Goal: Task Accomplishment & Management: Use online tool/utility

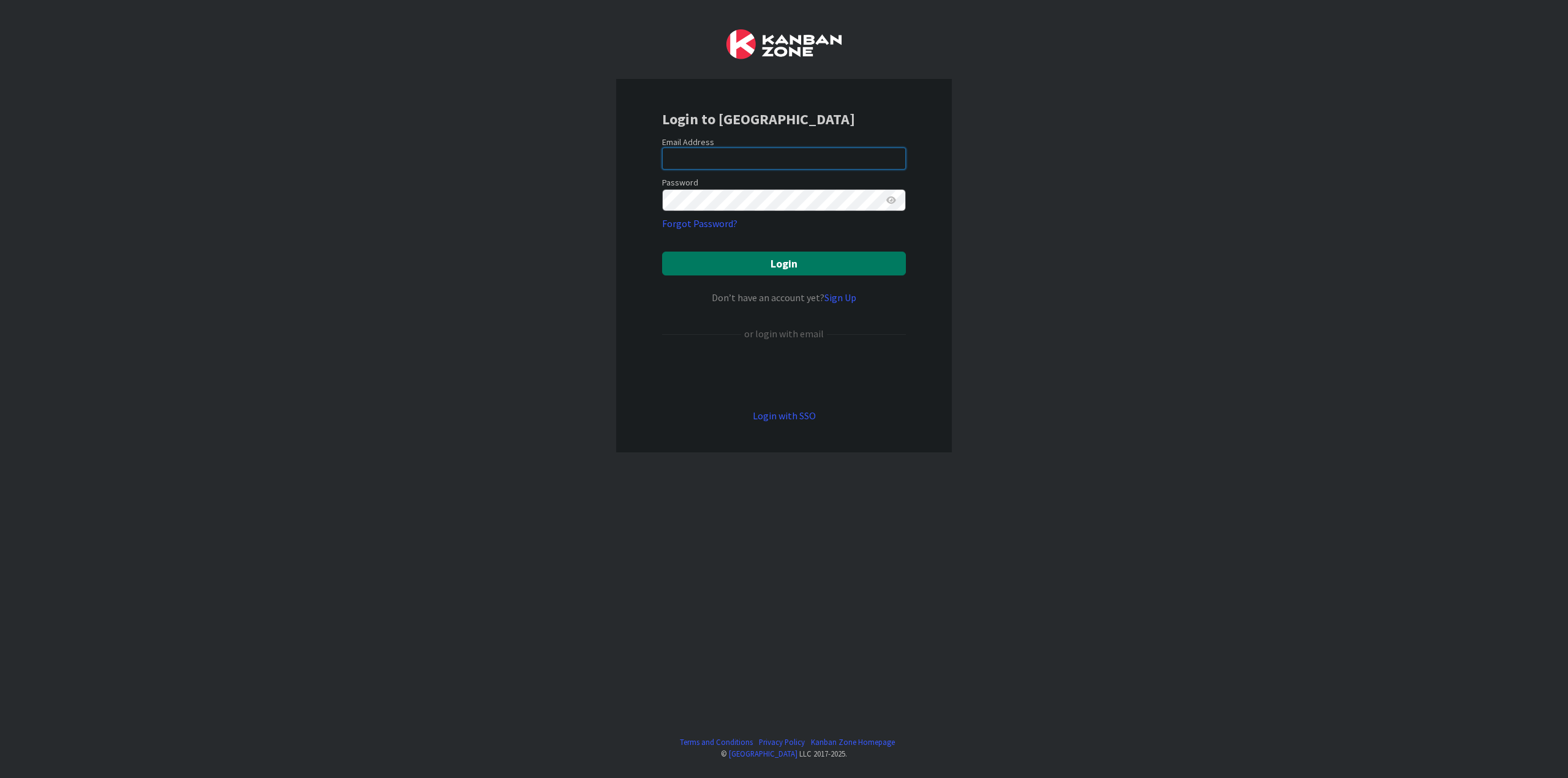
type input "[EMAIL_ADDRESS][DOMAIN_NAME]"
click at [751, 261] on button "Login" at bounding box center [784, 264] width 244 height 24
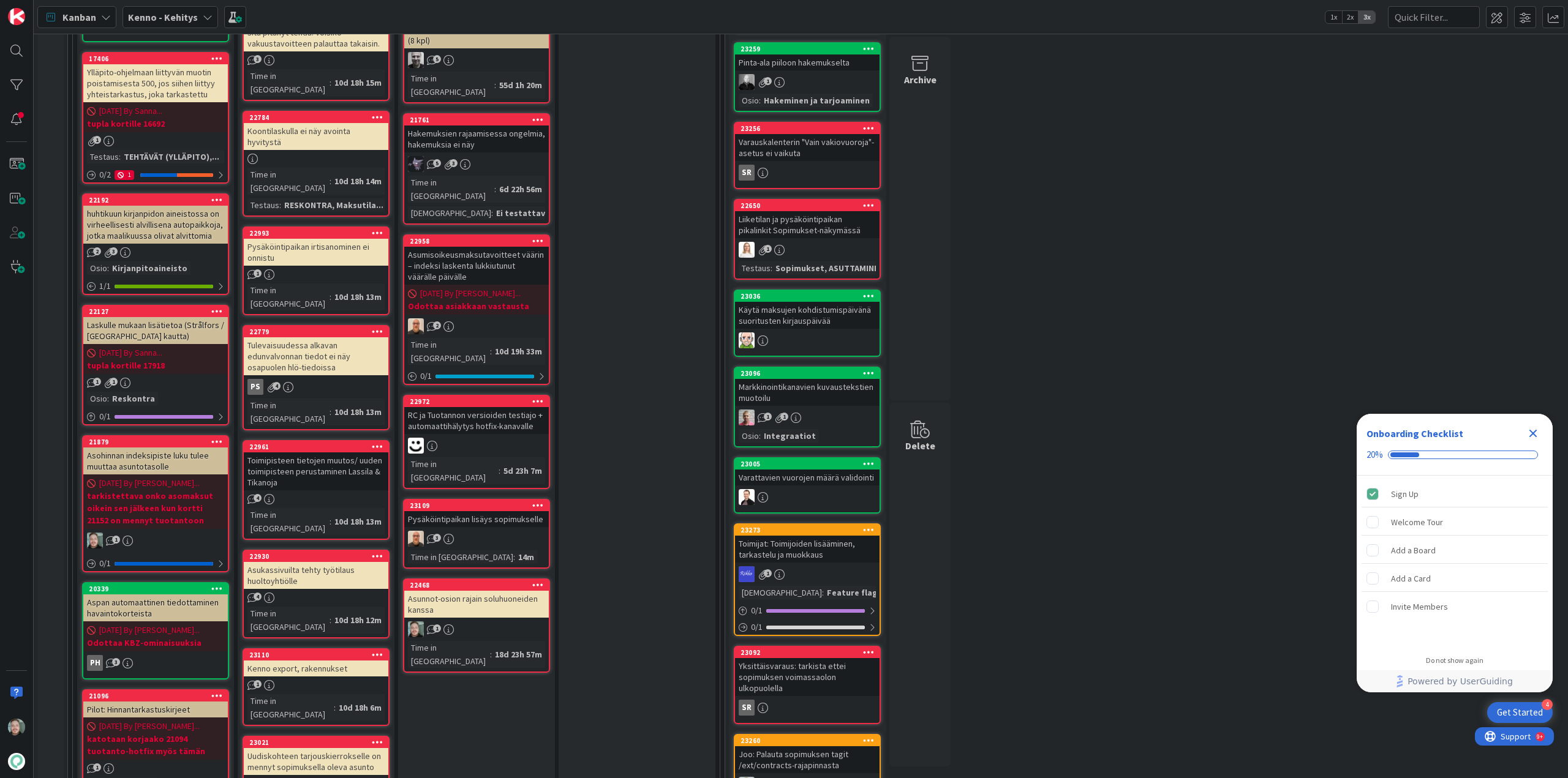
scroll to position [368, 0]
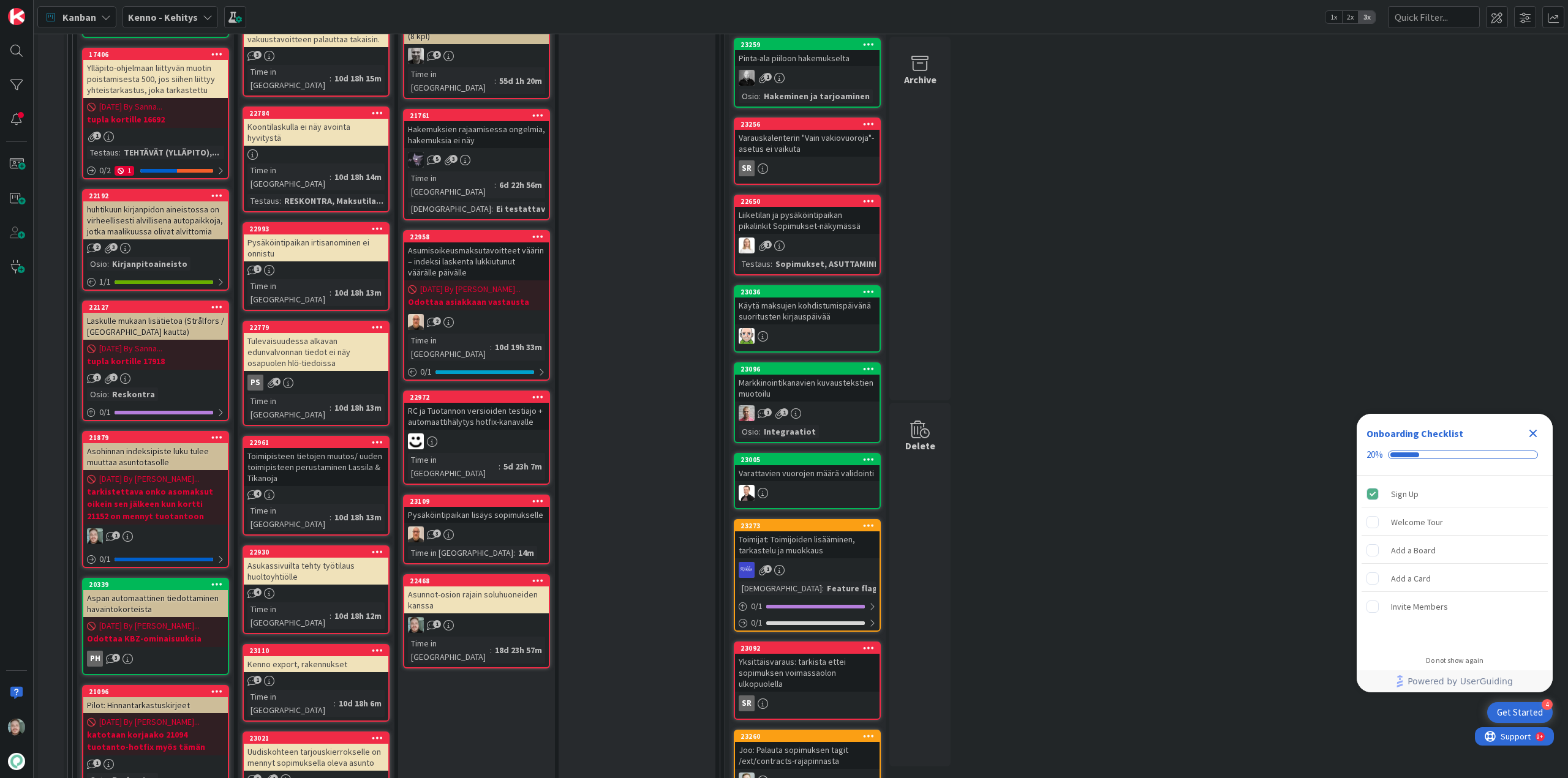
click at [495, 586] on div "Asunnot-osion rajain soluhuoneiden kanssa" at bounding box center [476, 599] width 144 height 27
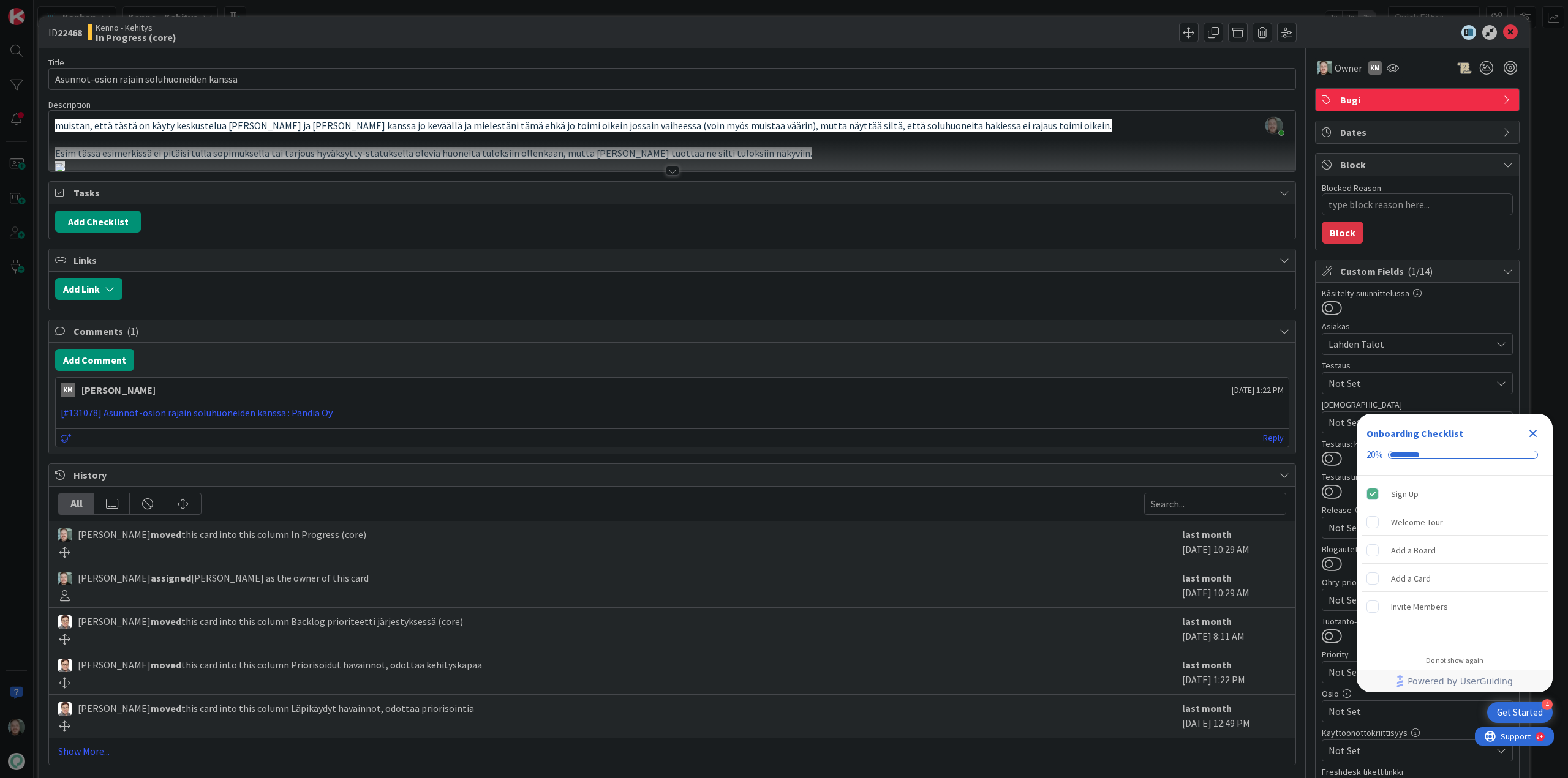
click at [671, 168] on div at bounding box center [672, 170] width 14 height 10
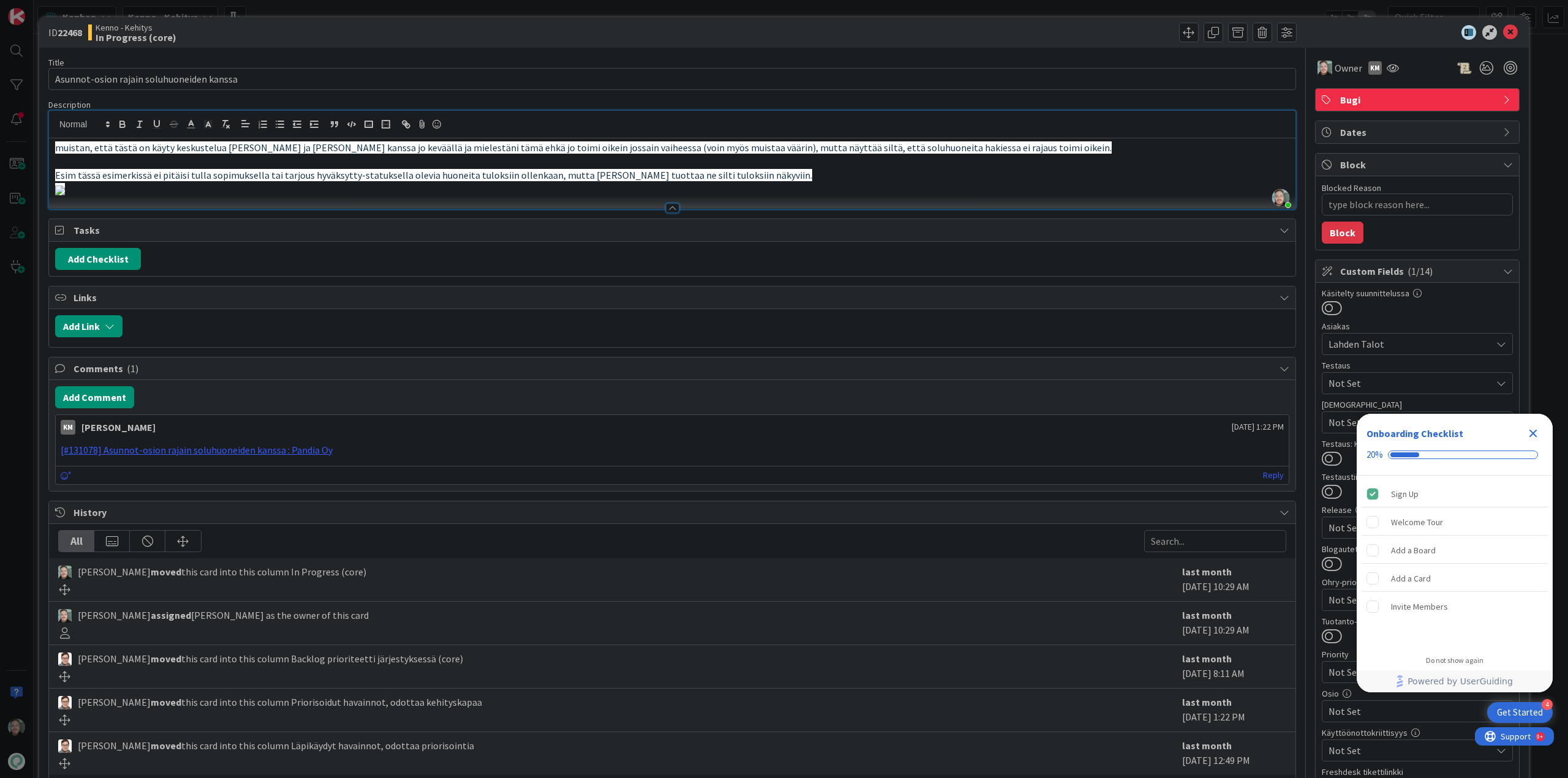
type textarea "x"
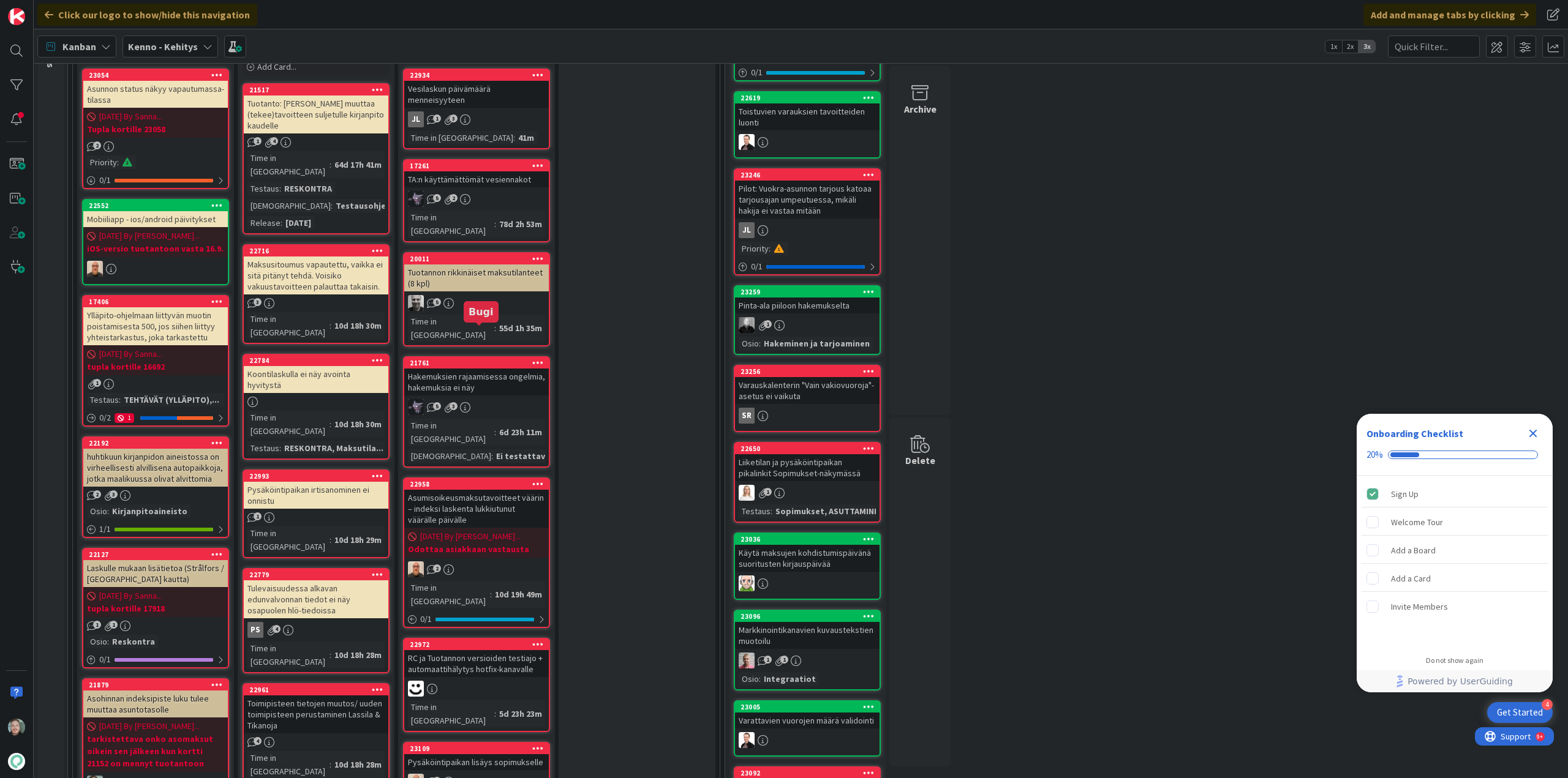
scroll to position [490, 0]
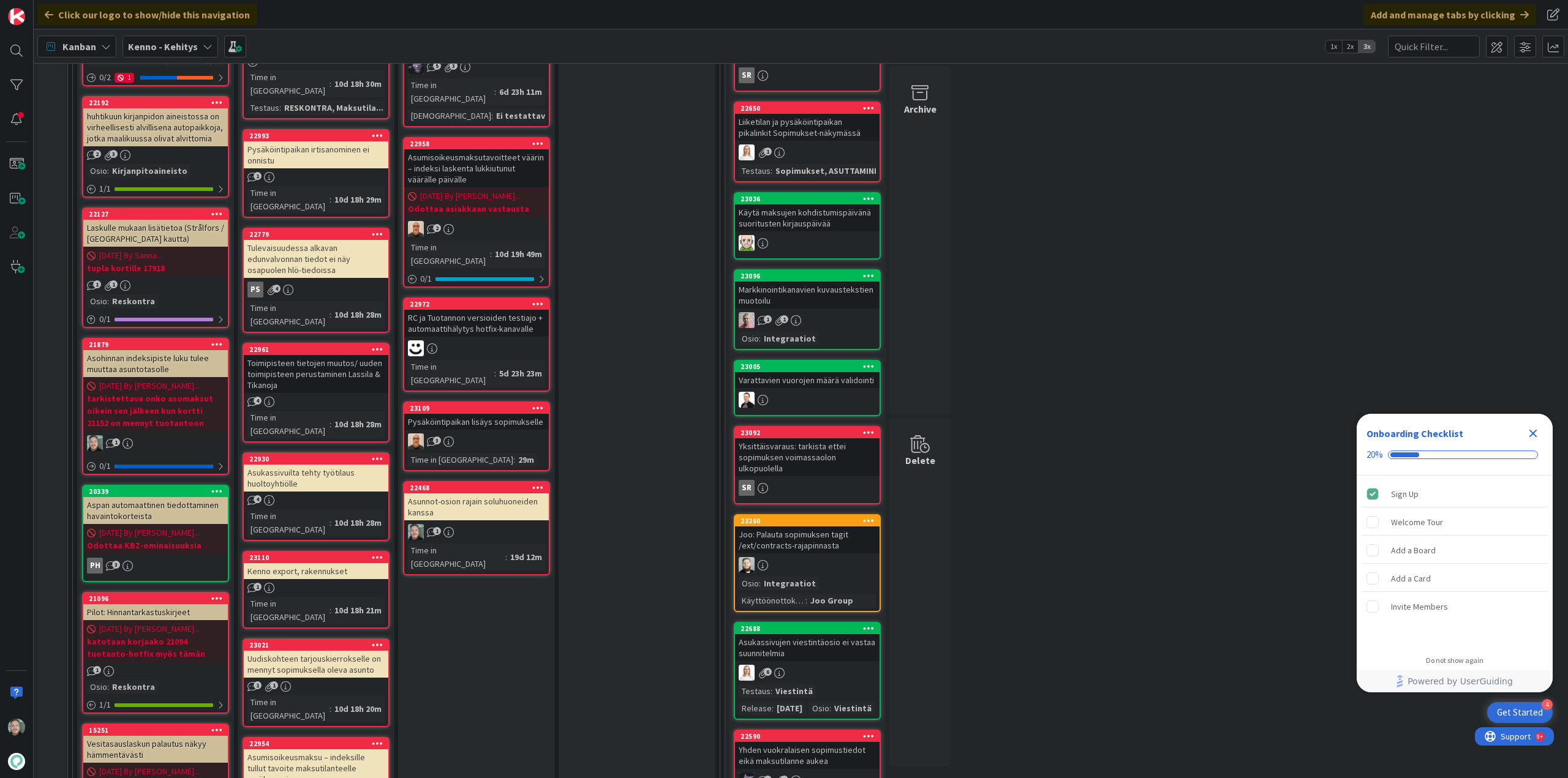
click at [504, 494] on div "Asunnot-osion rajain soluhuoneiden kanssa" at bounding box center [476, 507] width 144 height 27
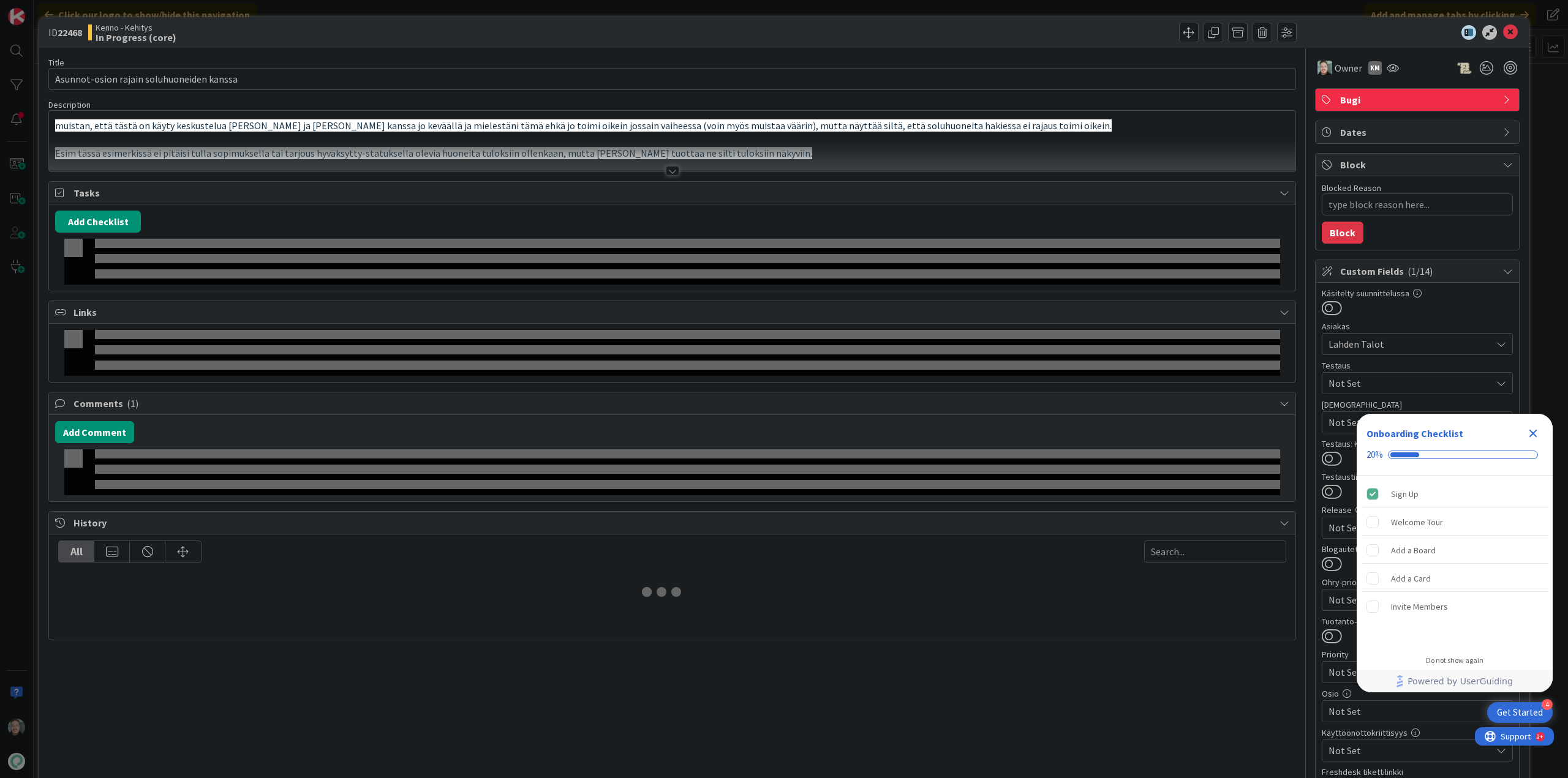
type textarea "x"
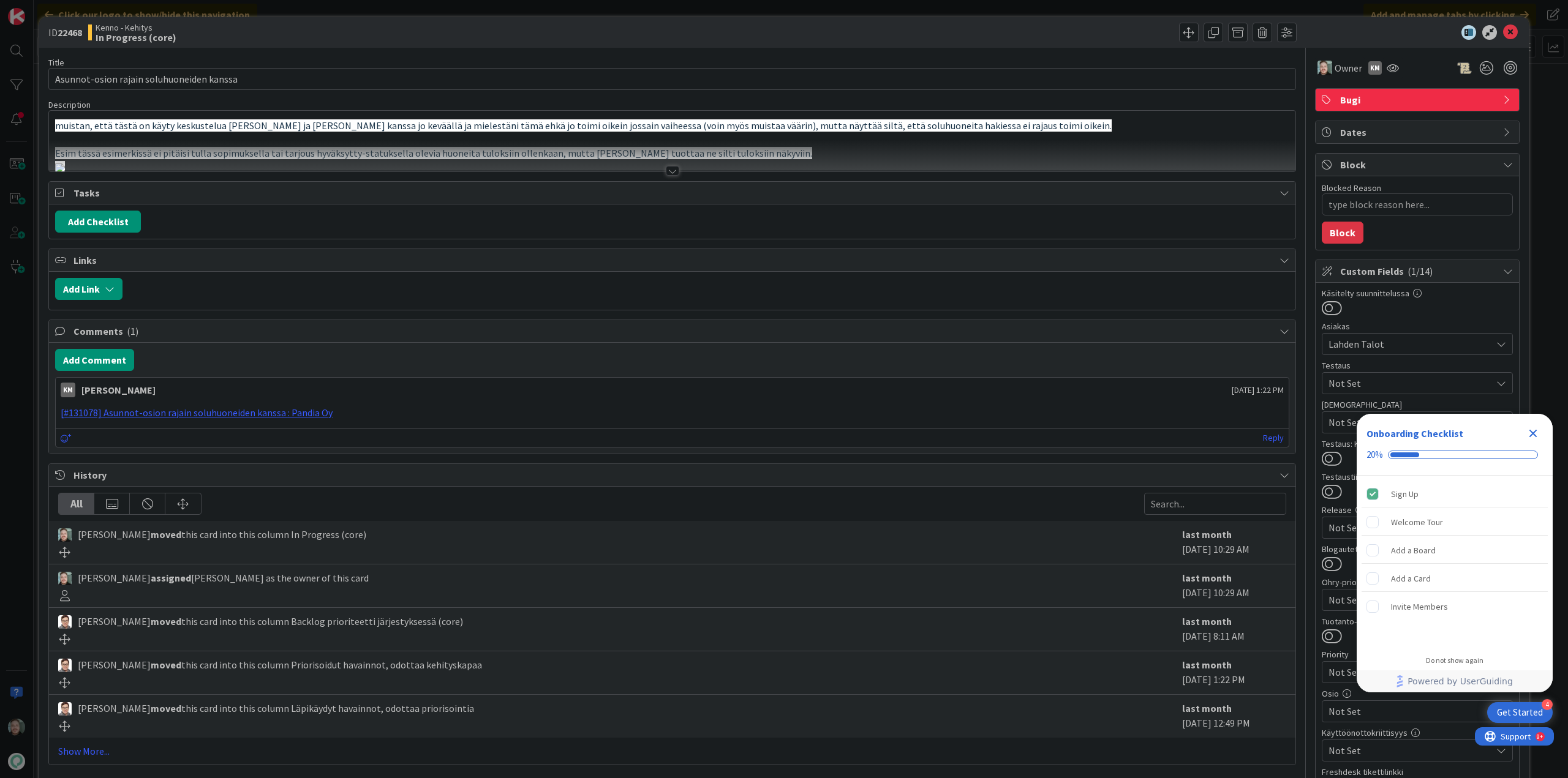
click at [668, 168] on div at bounding box center [672, 170] width 14 height 10
